Goal: Task Accomplishment & Management: Complete application form

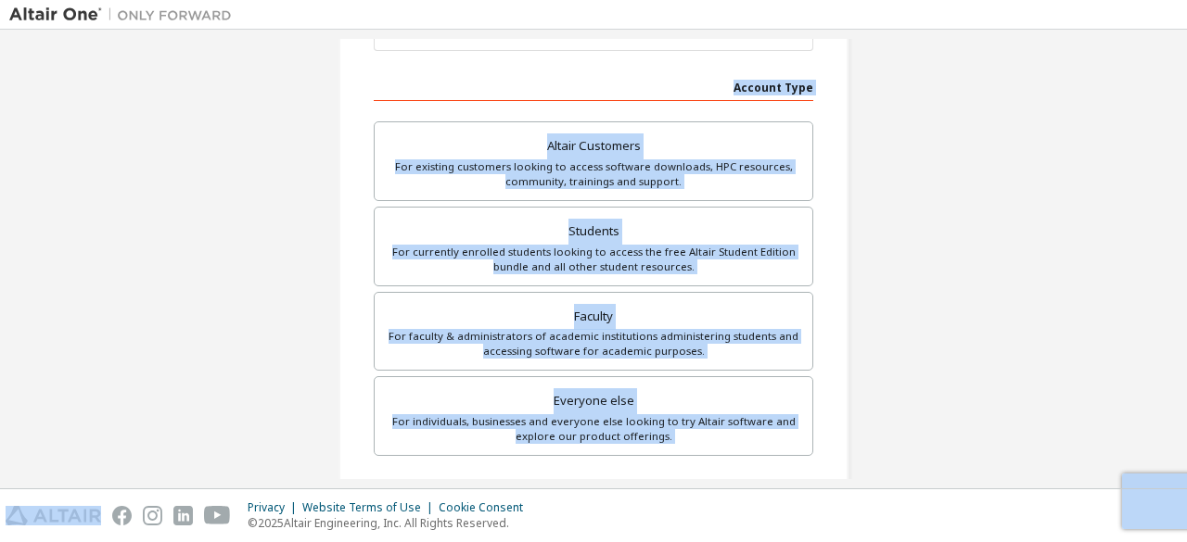
scroll to position [263, 0]
click at [542, 257] on div "For currently enrolled students looking to access the free Altair Student Editi…" at bounding box center [593, 259] width 415 height 30
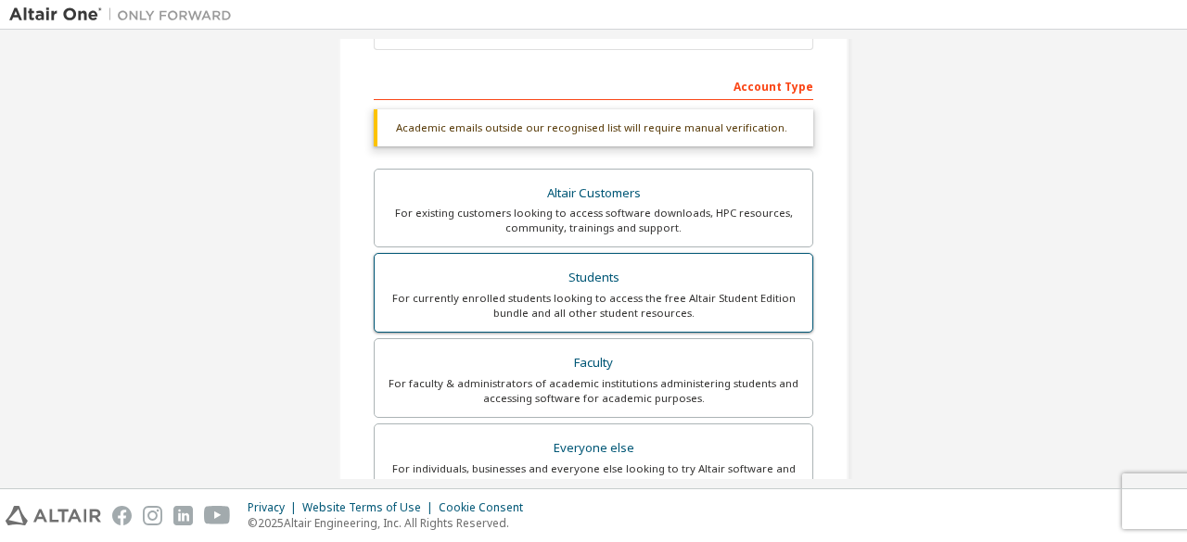
scroll to position [584, 0]
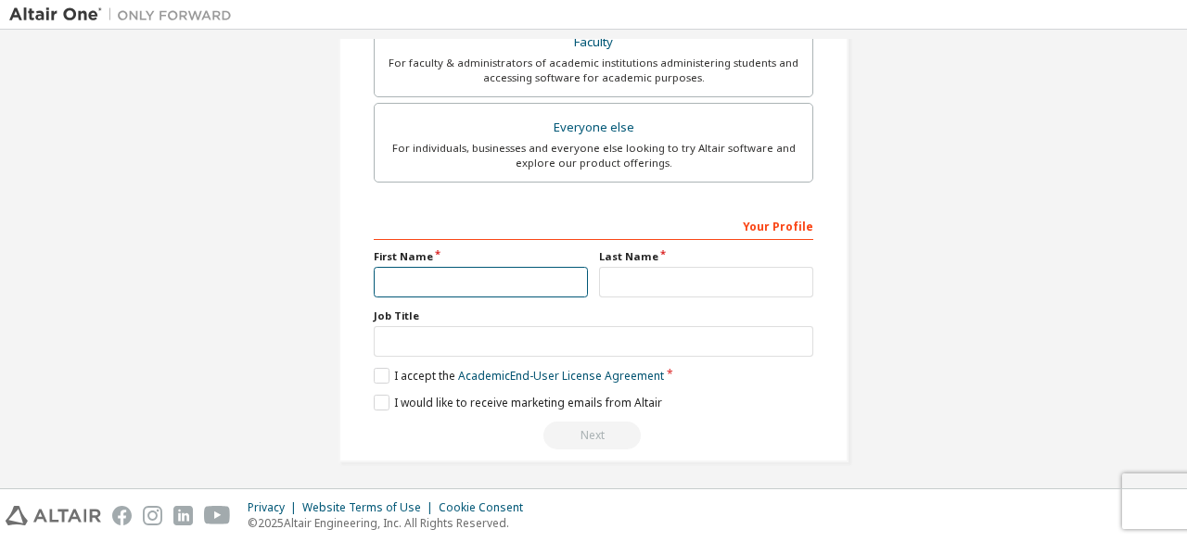
click at [528, 267] on input "text" at bounding box center [481, 282] width 214 height 31
type input "******"
type input "**********"
type input "*****"
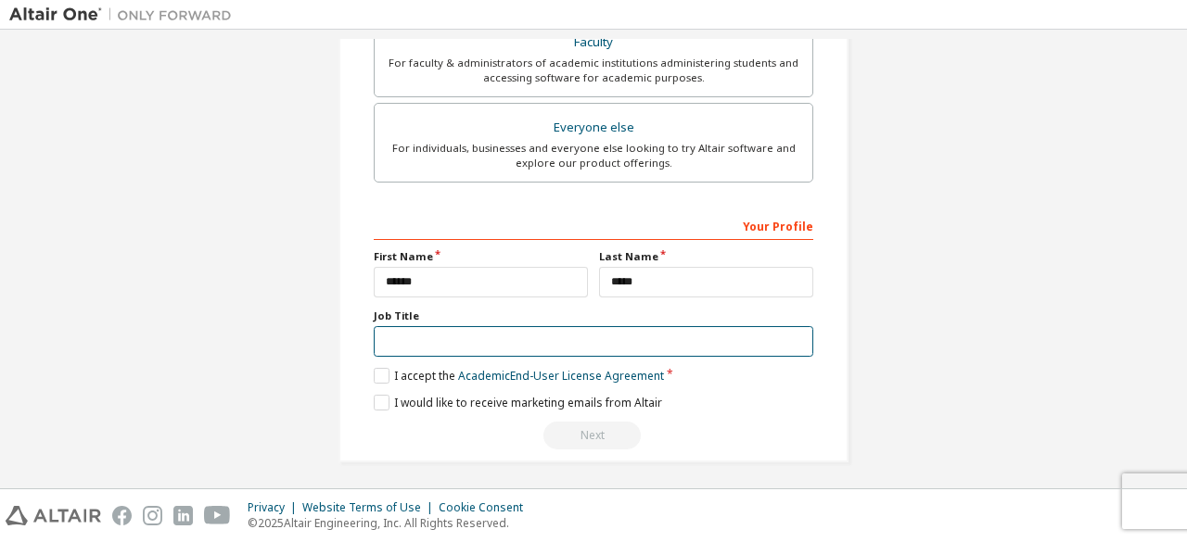
click at [514, 331] on input "text" at bounding box center [593, 341] width 439 height 31
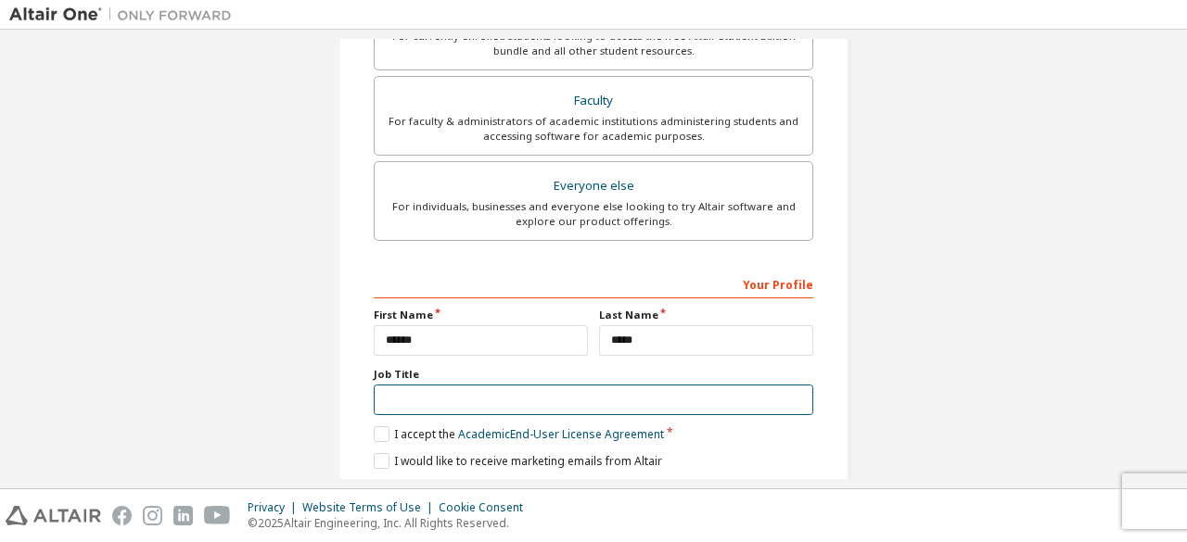
scroll to position [642, 0]
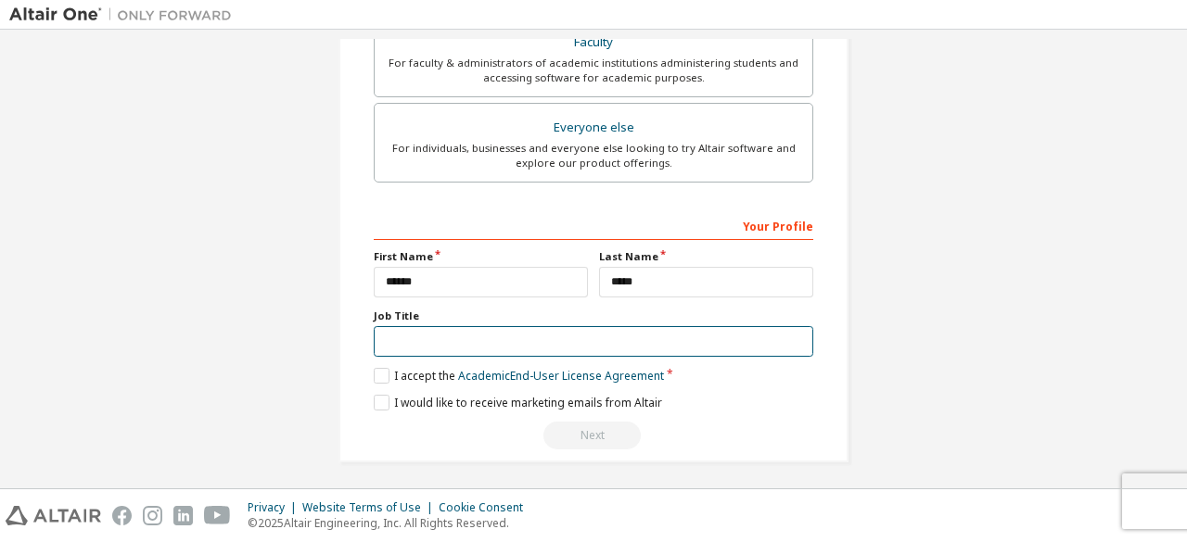
type input "*****"
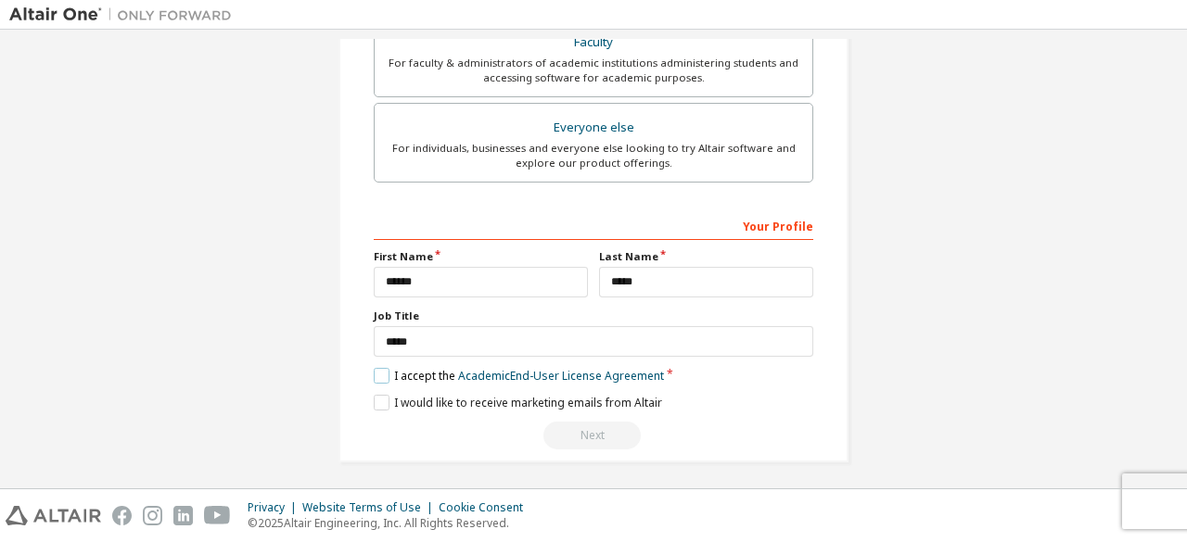
click at [380, 374] on label "I accept the Academic End-User License Agreement" at bounding box center [519, 376] width 290 height 16
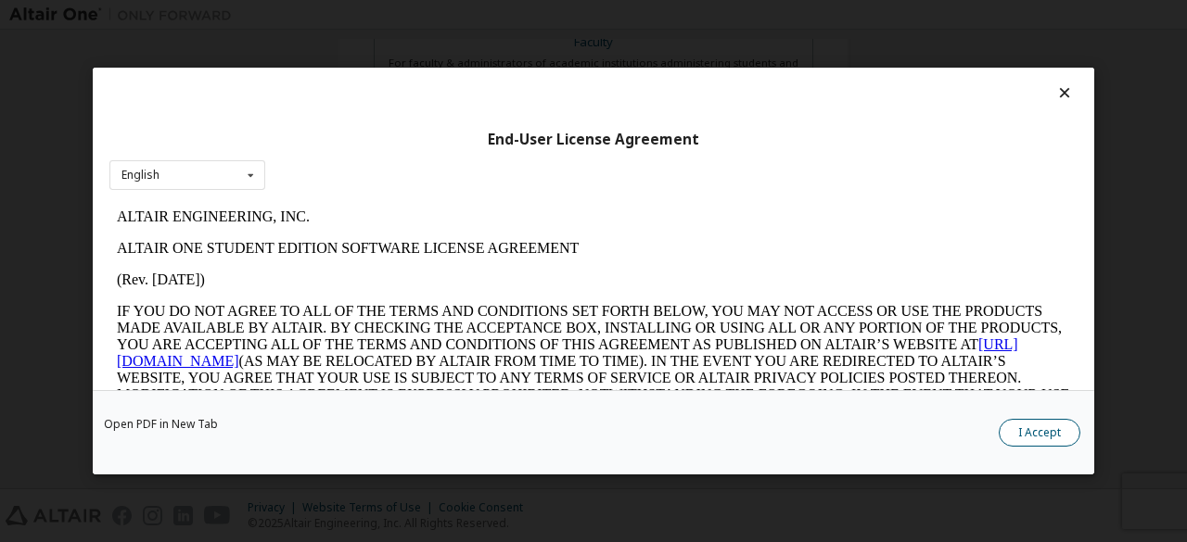
scroll to position [0, 0]
click at [1023, 444] on button "I Accept" at bounding box center [1039, 433] width 82 height 28
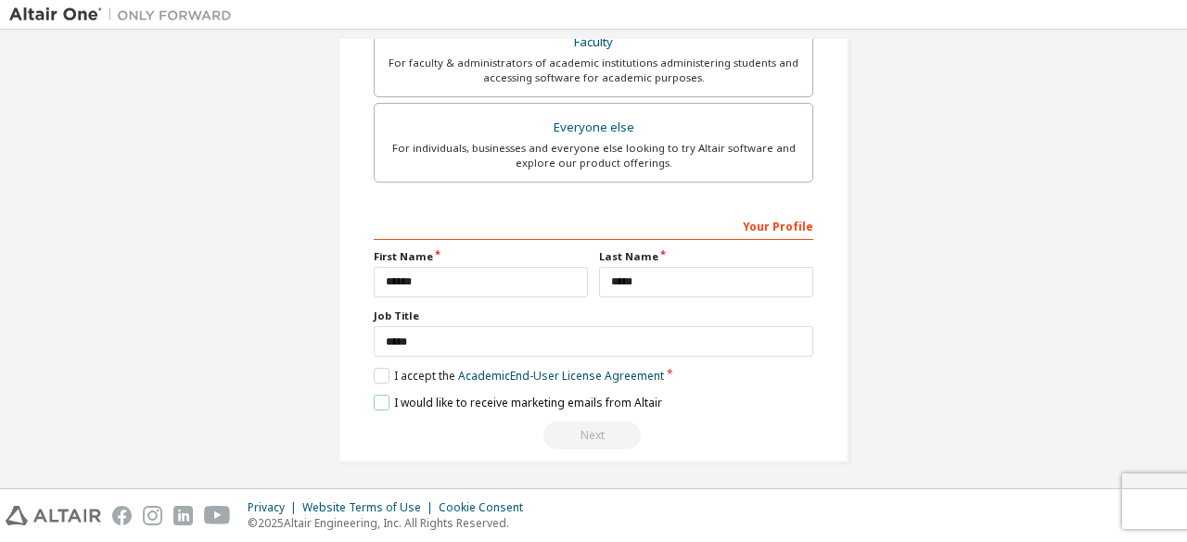
click at [374, 395] on label "I would like to receive marketing emails from Altair" at bounding box center [518, 403] width 288 height 16
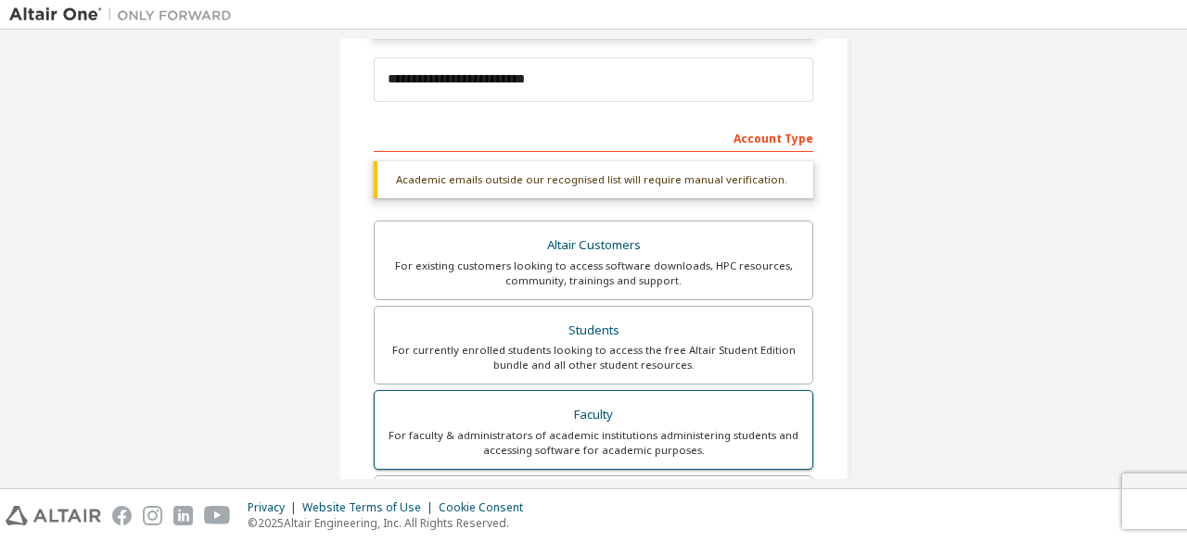
scroll to position [275, 0]
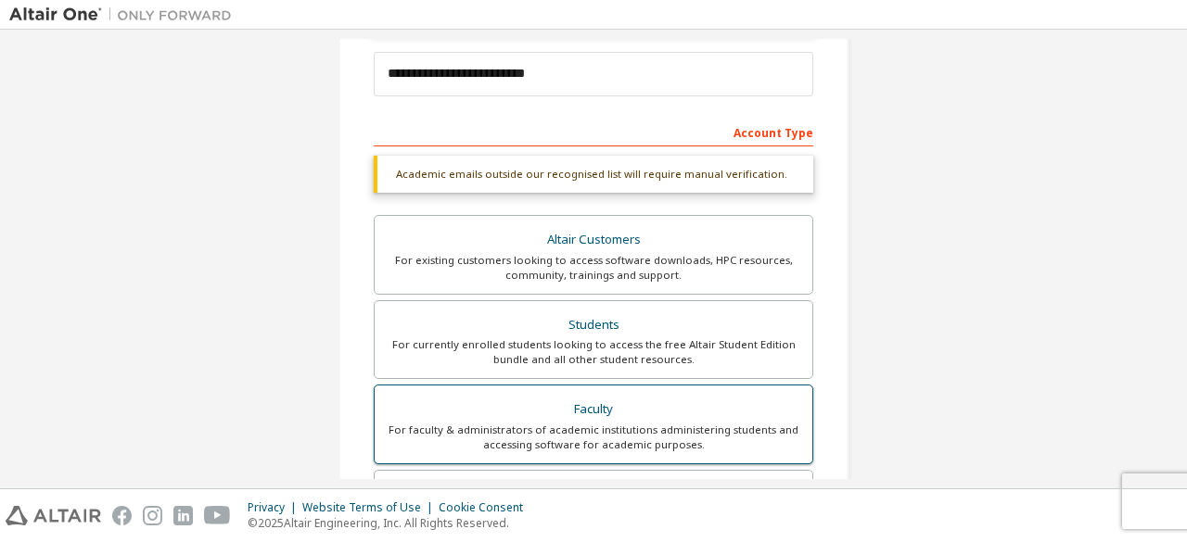
click at [625, 253] on div "For existing customers looking to access software downloads, HPC resources, com…" at bounding box center [593, 268] width 415 height 30
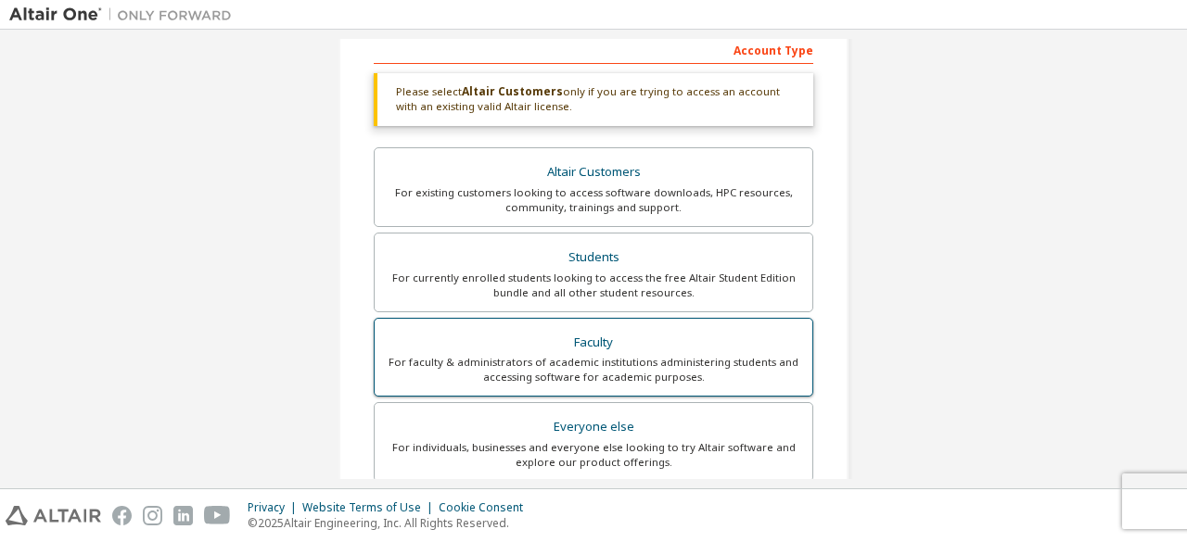
scroll to position [357, 0]
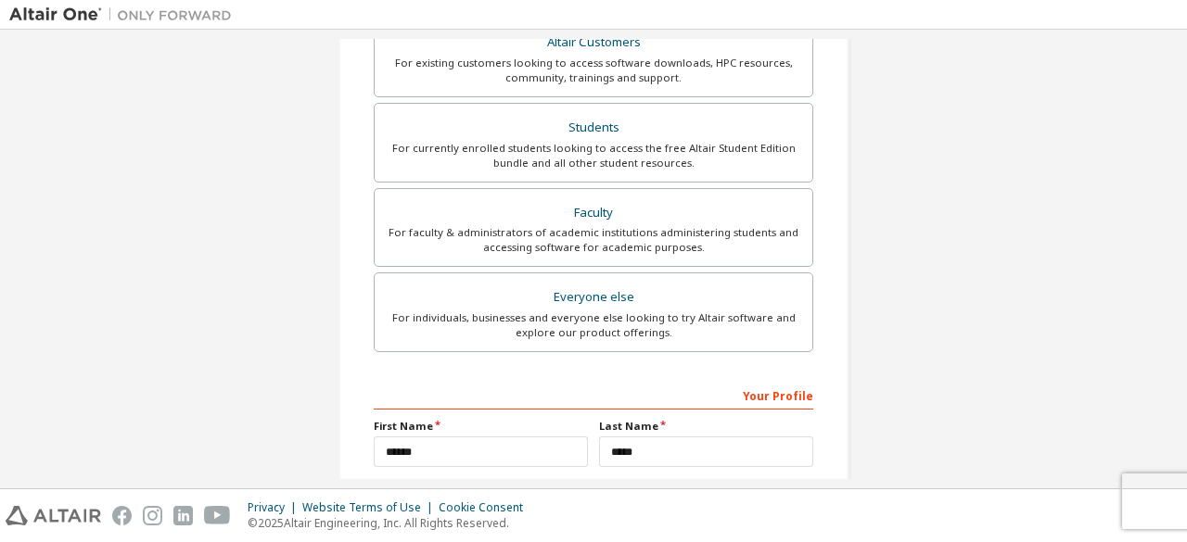
click at [628, 200] on div "Faculty" at bounding box center [593, 213] width 415 height 26
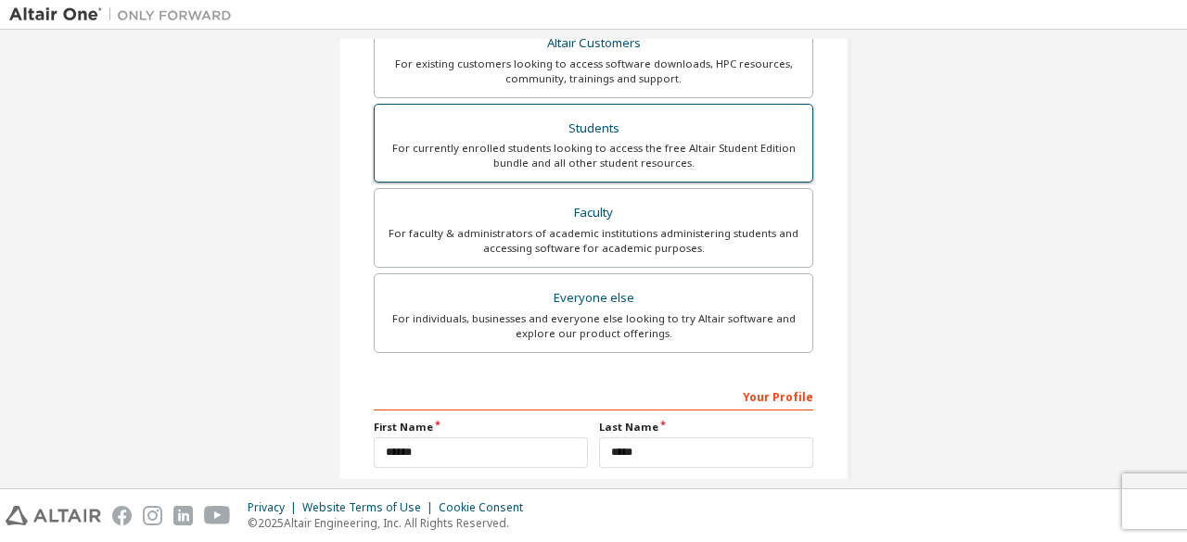
click at [616, 157] on div "For currently enrolled students looking to access the free Altair Student Editi…" at bounding box center [593, 156] width 415 height 30
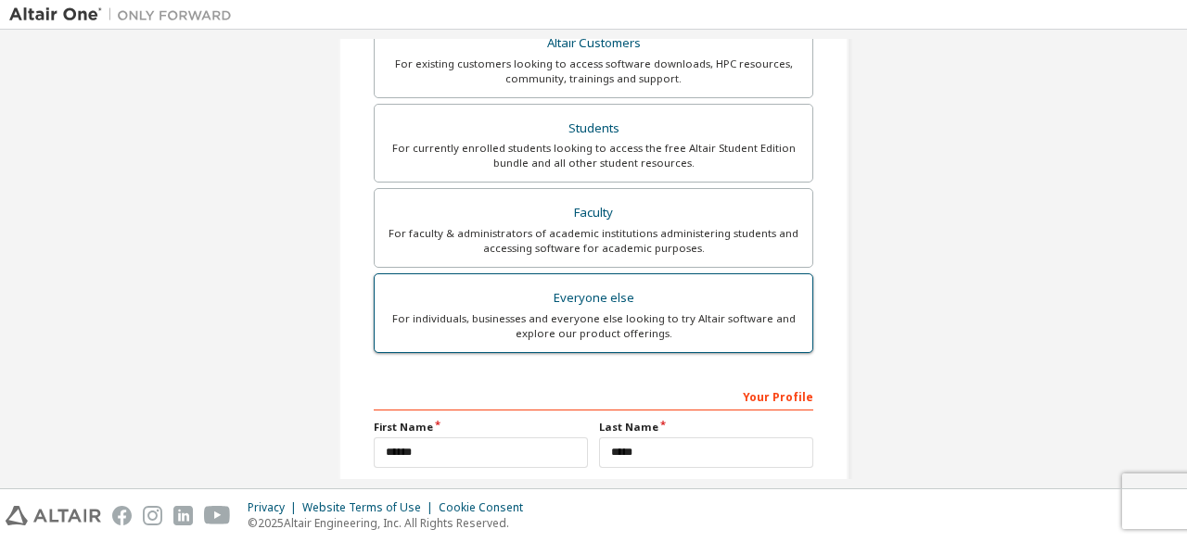
click at [609, 324] on div "For individuals, businesses and everyone else looking to try Altair software an…" at bounding box center [593, 326] width 415 height 30
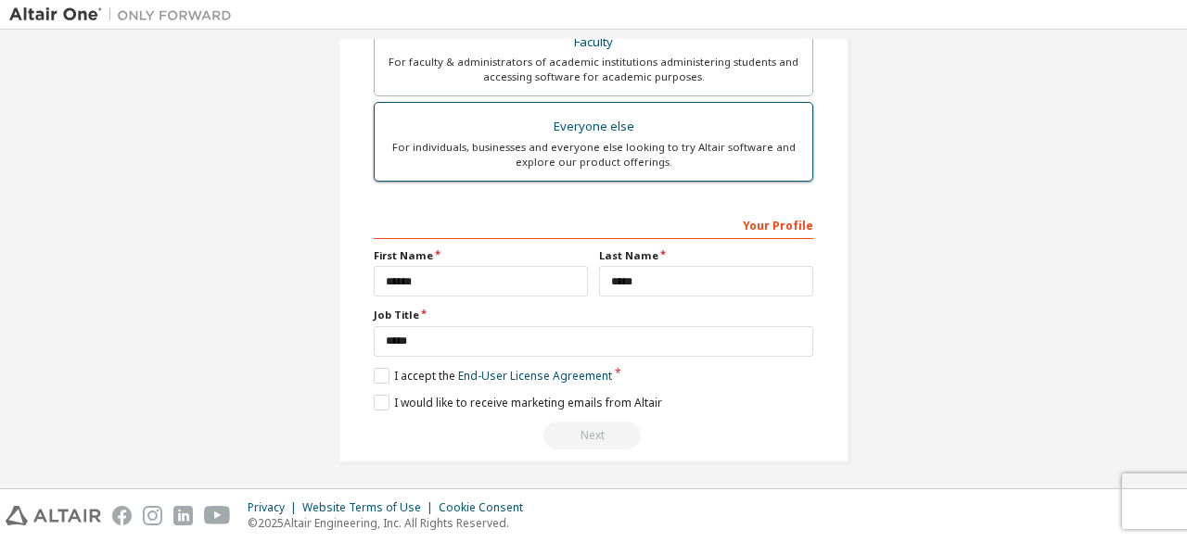
scroll to position [594, 0]
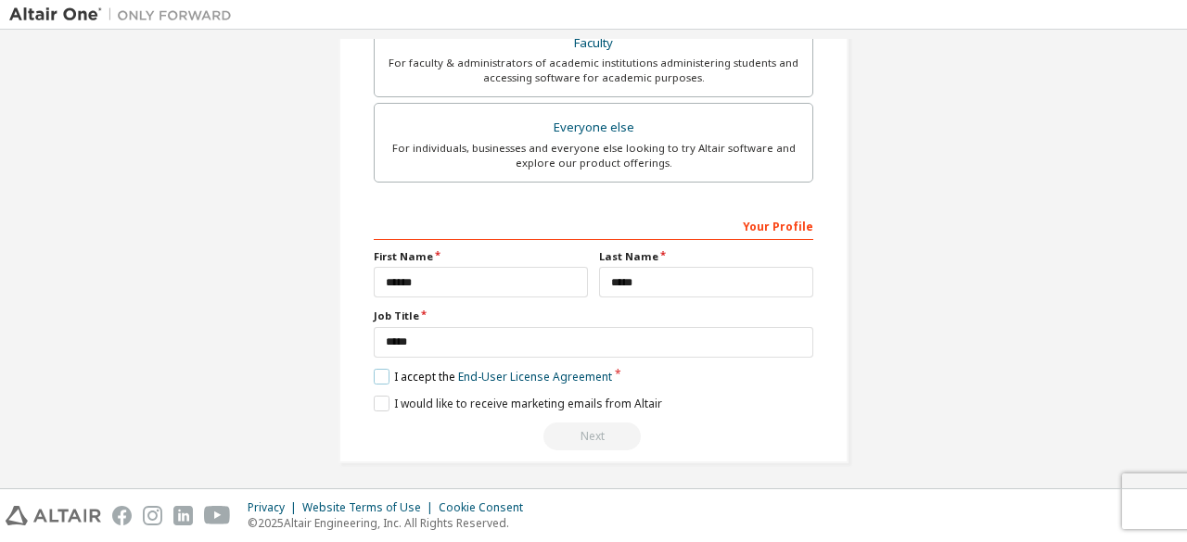
click at [381, 369] on label "I accept the End-User License Agreement" at bounding box center [493, 377] width 238 height 16
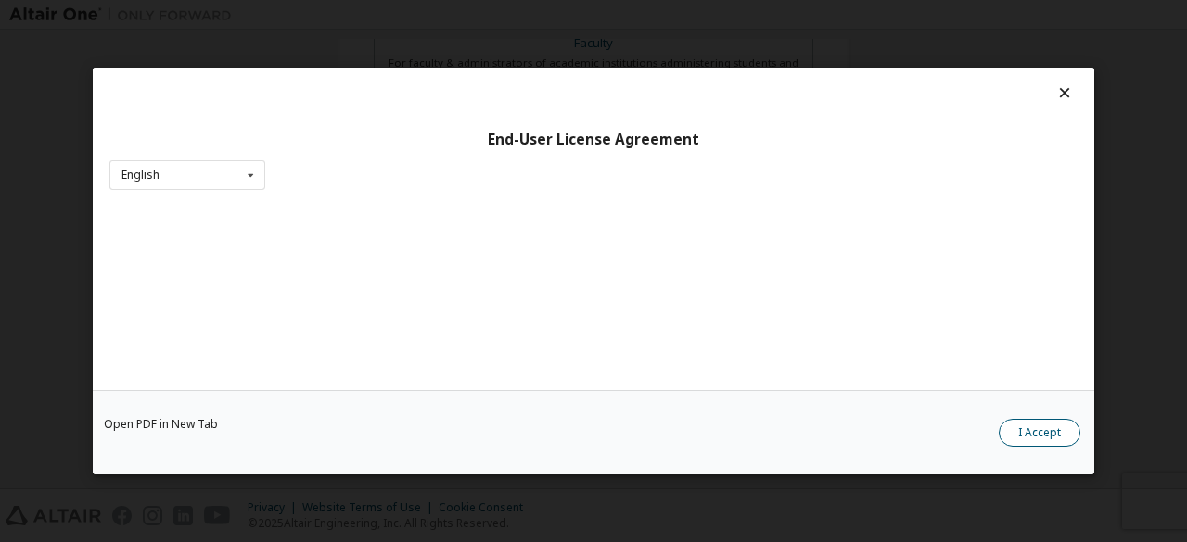
click at [1031, 425] on button "I Accept" at bounding box center [1039, 433] width 82 height 28
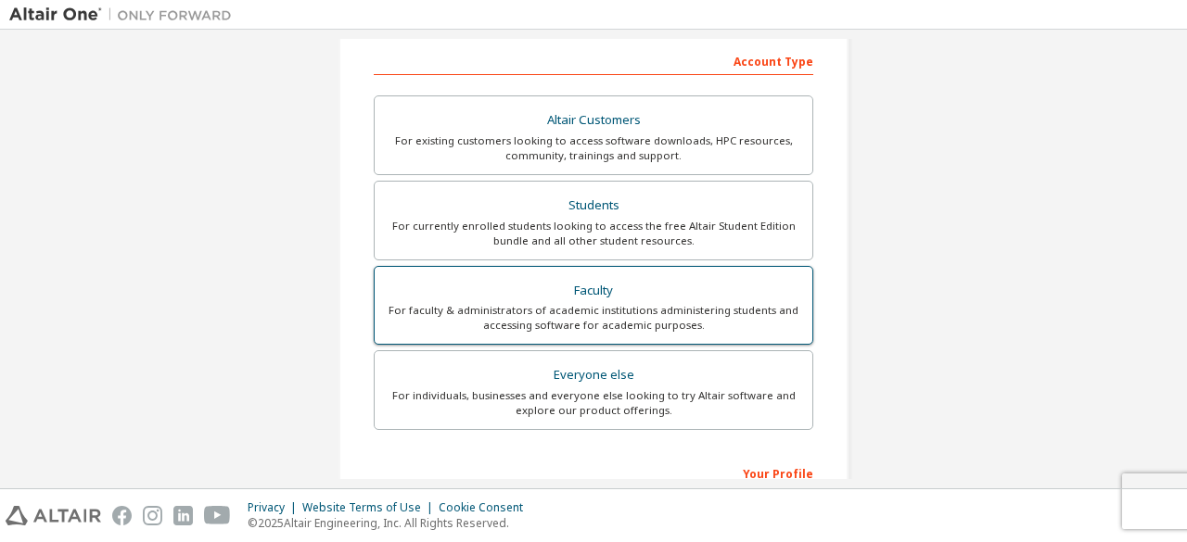
scroll to position [344, 0]
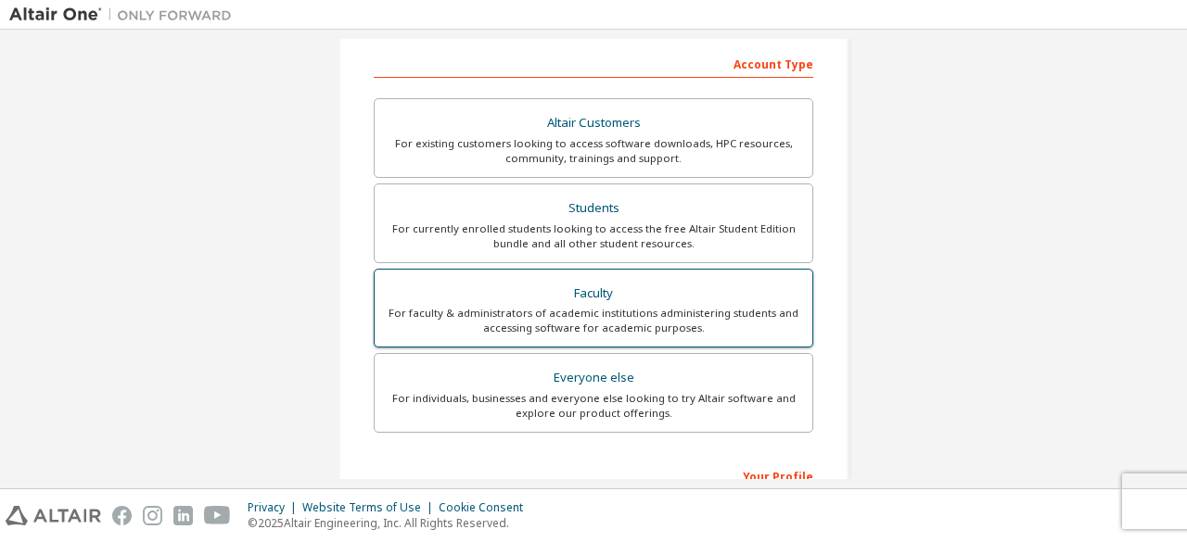
click at [763, 281] on div "Faculty" at bounding box center [593, 294] width 415 height 26
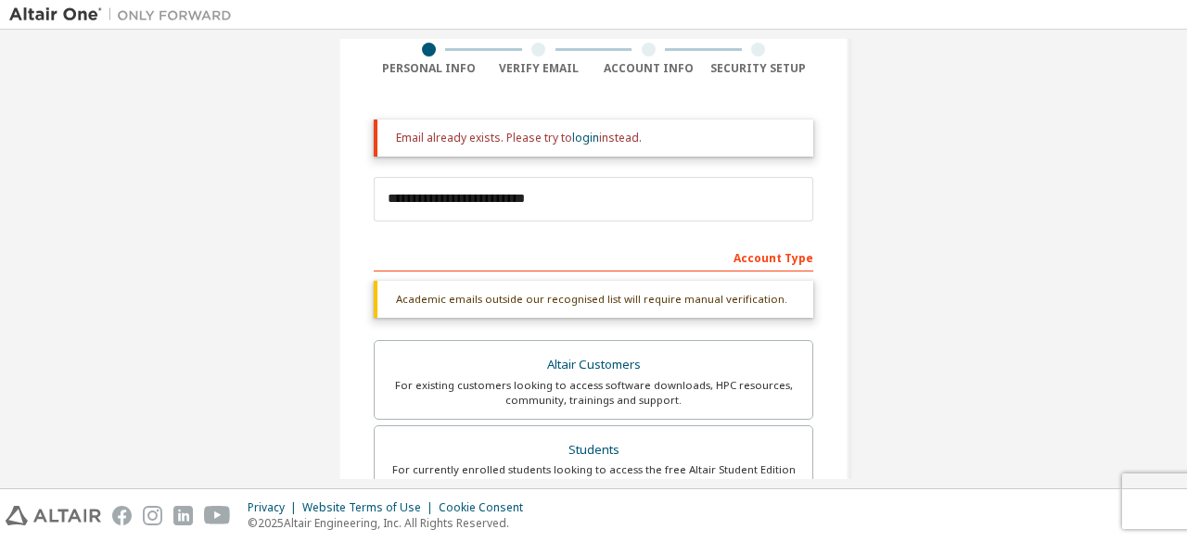
scroll to position [152, 0]
click at [695, 300] on div "Academic emails outside our recognised list will require manual verification." at bounding box center [593, 297] width 439 height 37
click at [758, 258] on div "Account Type" at bounding box center [593, 255] width 439 height 30
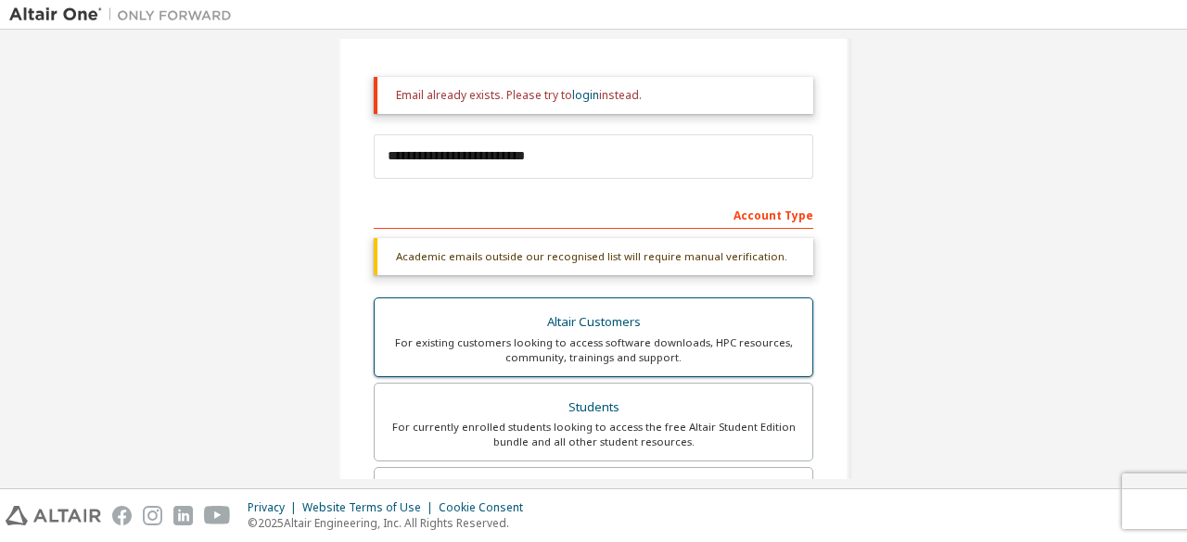
click at [688, 325] on div "Altair Customers" at bounding box center [593, 323] width 415 height 26
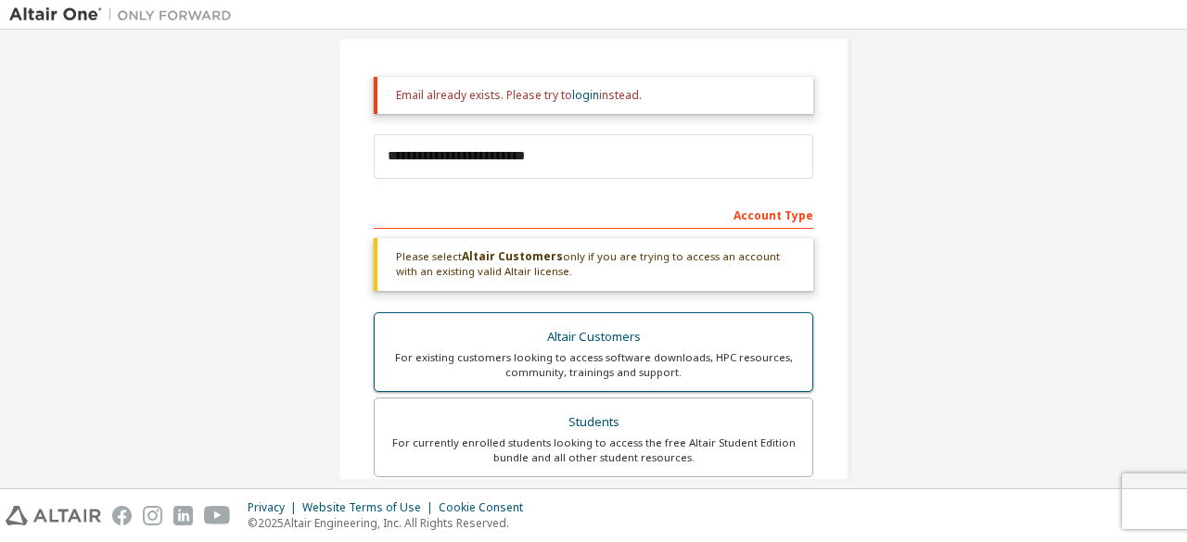
scroll to position [658, 0]
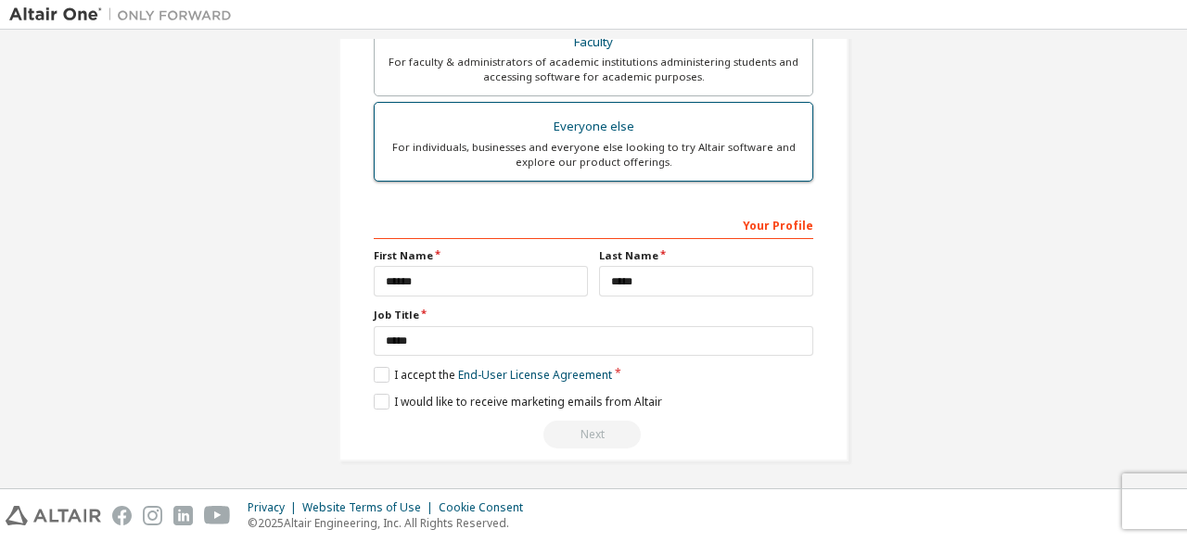
click at [671, 161] on div "For individuals, businesses and everyone else looking to try Altair software an…" at bounding box center [593, 155] width 415 height 30
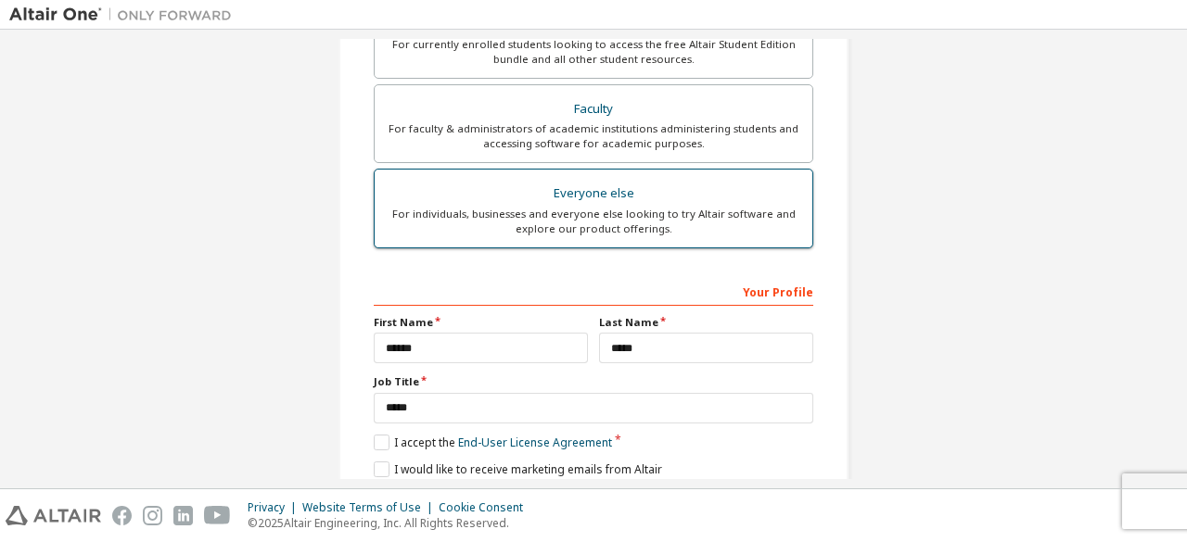
scroll to position [527, 0]
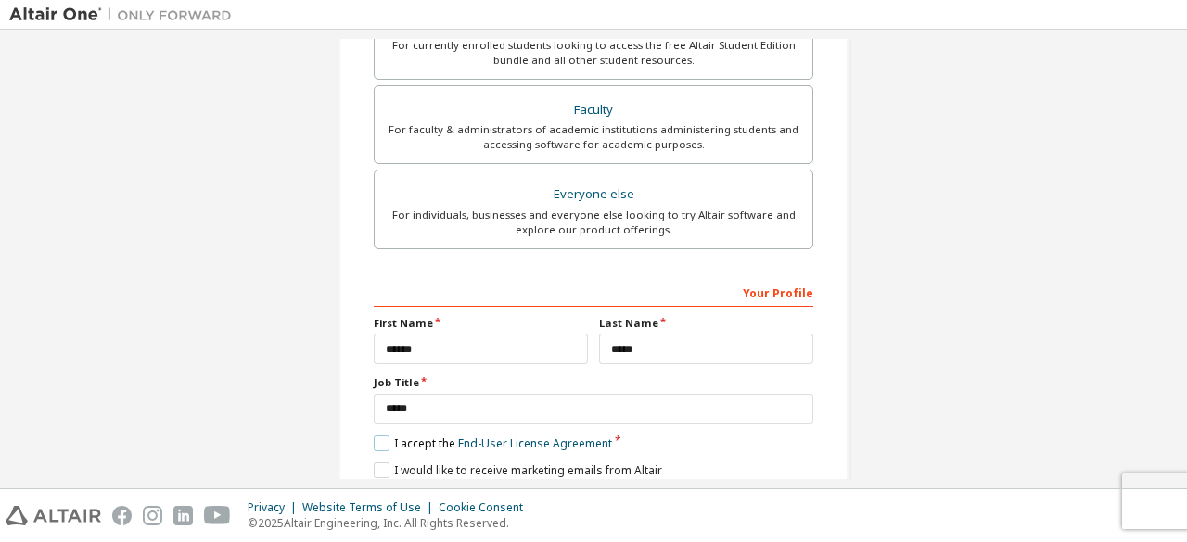
click at [378, 442] on label "I accept the End-User License Agreement" at bounding box center [493, 444] width 238 height 16
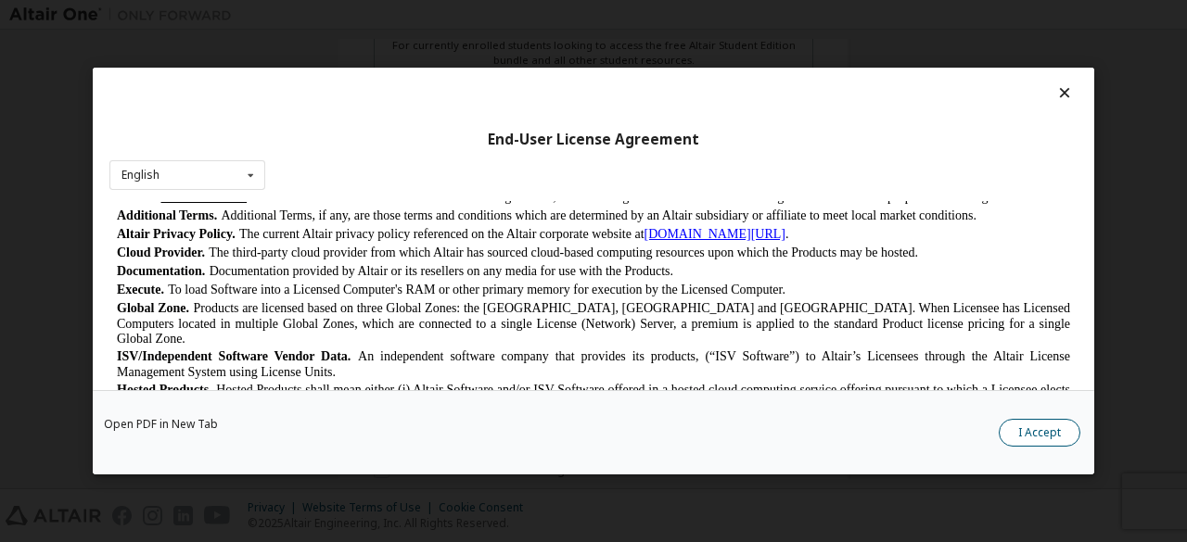
scroll to position [443, 0]
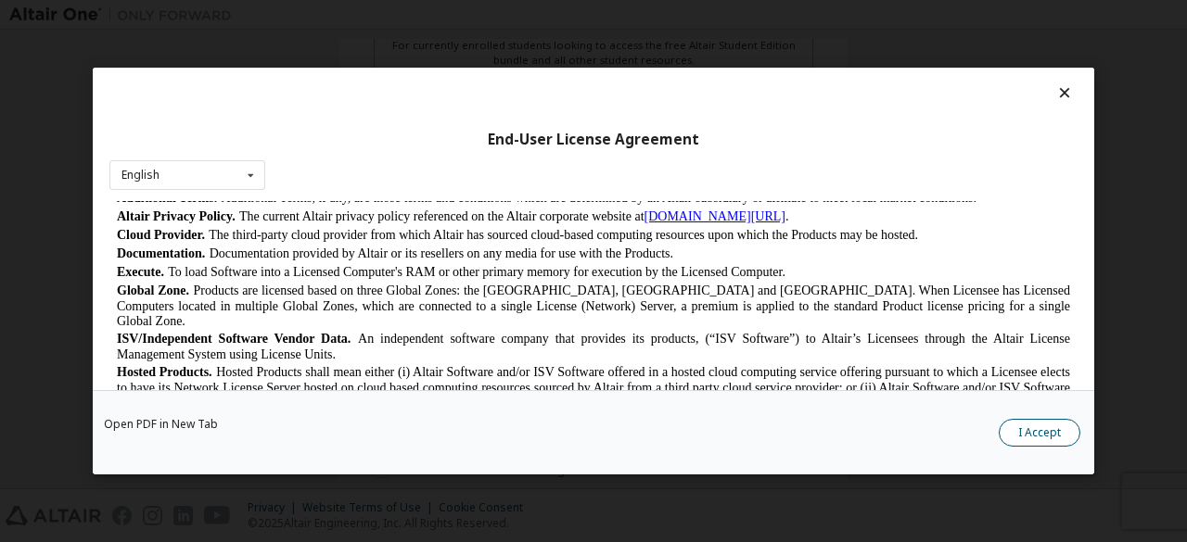
click at [1052, 437] on button "I Accept" at bounding box center [1039, 433] width 82 height 28
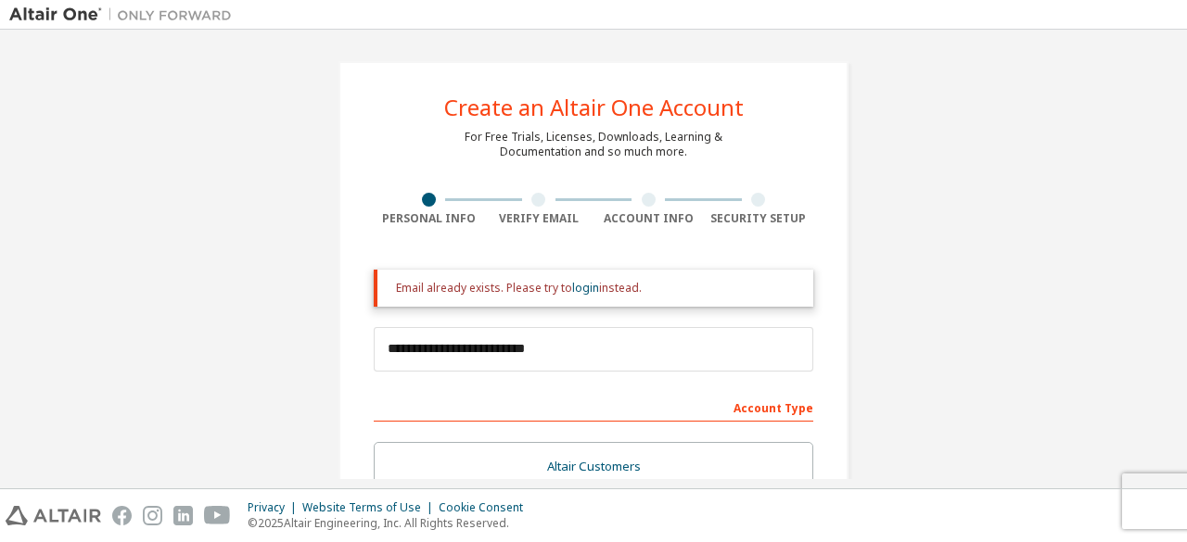
scroll to position [1, 0]
